Goal: Task Accomplishment & Management: Manage account settings

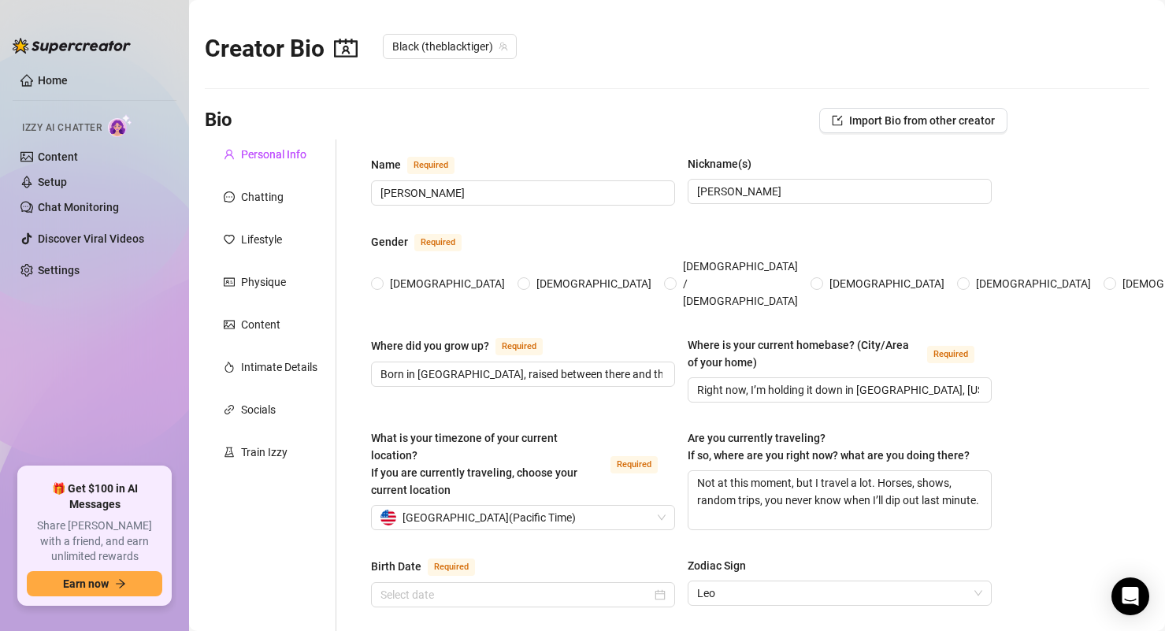
radio input "true"
click at [273, 194] on div "Chatting" at bounding box center [262, 196] width 43 height 17
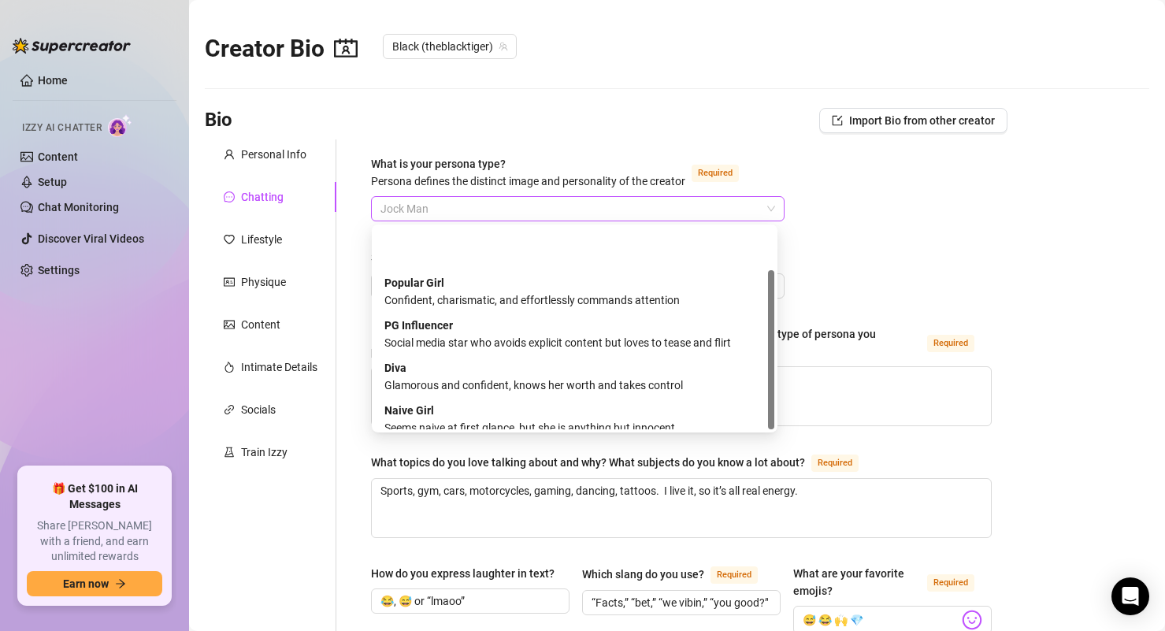
scroll to position [54, 0]
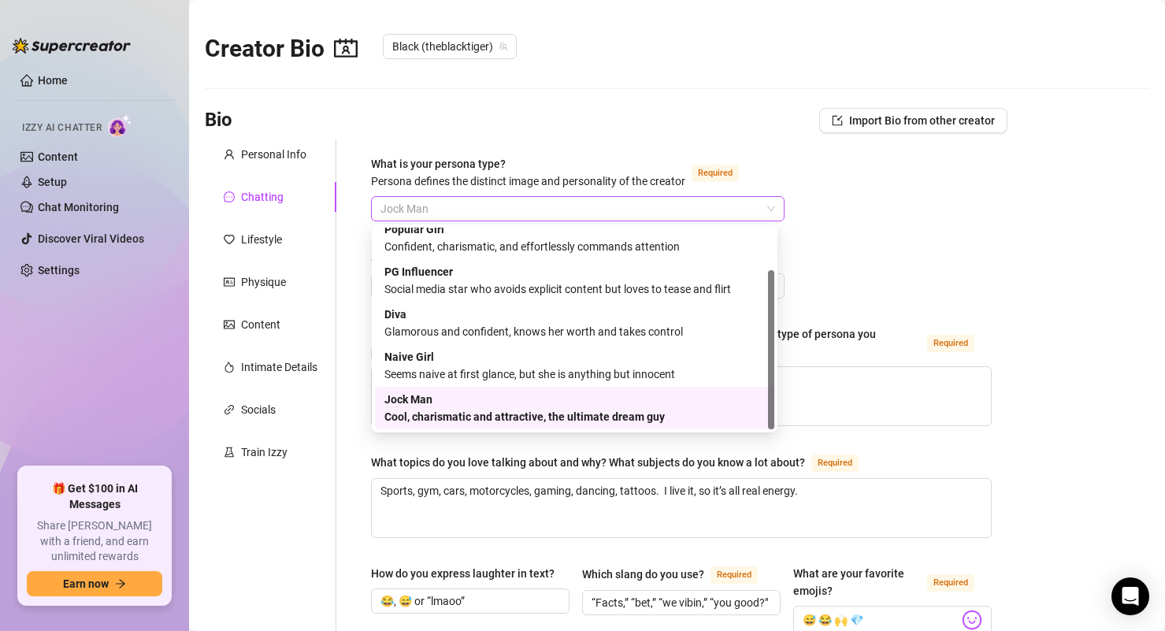
drag, startPoint x: 449, startPoint y: 205, endPoint x: 373, endPoint y: 204, distance: 75.6
click at [373, 204] on div "Jock Man" at bounding box center [578, 208] width 414 height 25
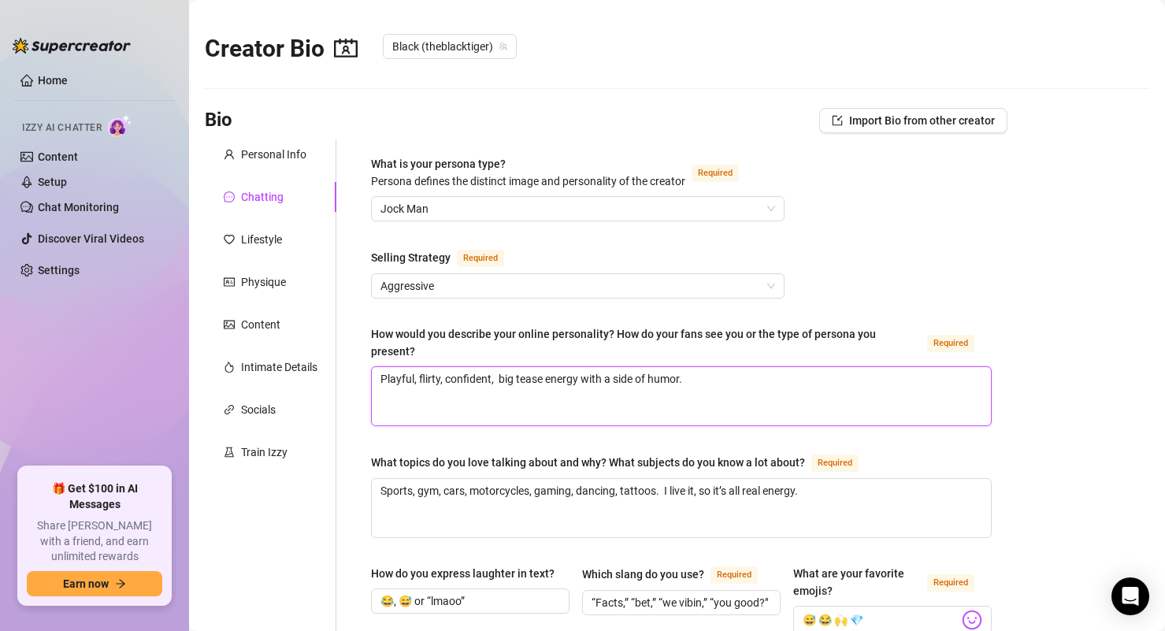
drag, startPoint x: 719, startPoint y: 366, endPoint x: 344, endPoint y: 375, distance: 375.1
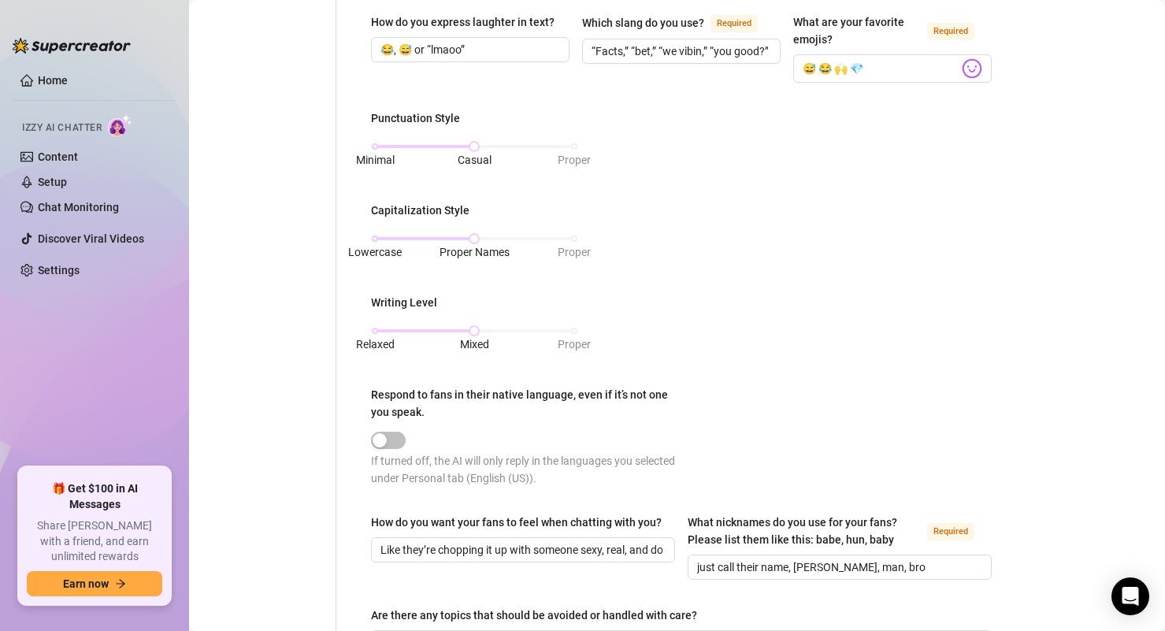
scroll to position [867, 0]
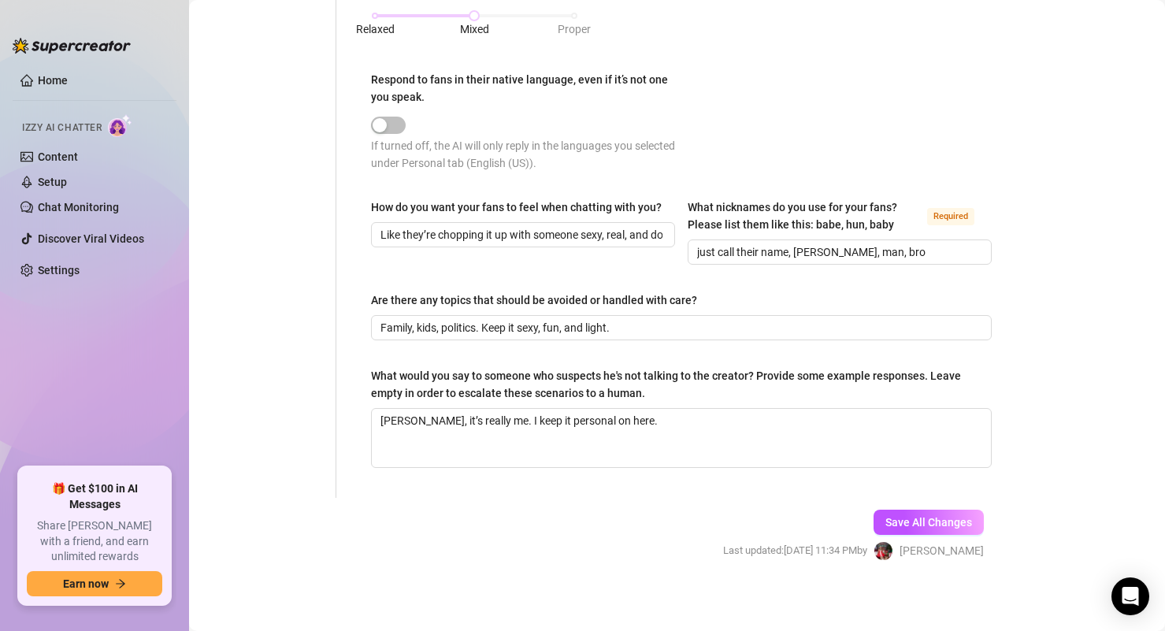
click at [74, 362] on ul "Home Izzy AI Chatter Content Setup Chat Monitoring Discover Viral Videos Settin…" at bounding box center [95, 260] width 164 height 399
